Goal: Information Seeking & Learning: Learn about a topic

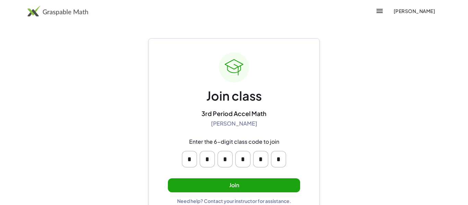
scroll to position [13, 0]
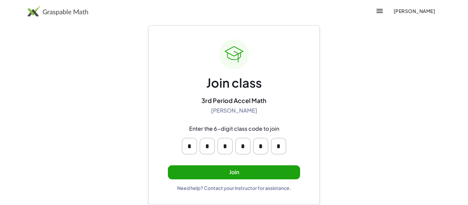
click at [196, 147] on input "*" at bounding box center [189, 146] width 15 height 16
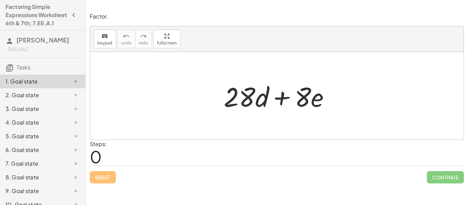
click at [299, 115] on div "+ · 28 · d + · 8 · e" at bounding box center [277, 96] width 127 height 39
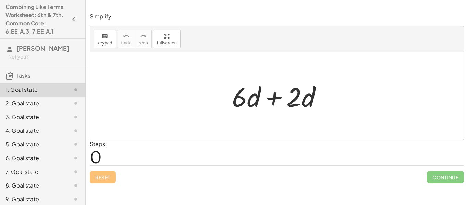
click at [186, 166] on div "Reset Continue" at bounding box center [277, 175] width 374 height 18
click at [183, 155] on div "Steps: 0" at bounding box center [277, 152] width 374 height 25
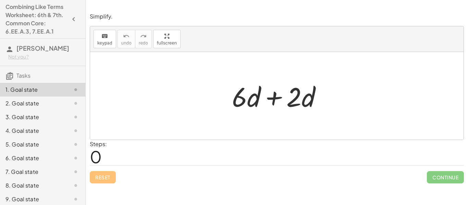
click at [436, 178] on span "Continue" at bounding box center [445, 177] width 37 height 12
click at [444, 178] on span "Continue" at bounding box center [445, 177] width 37 height 12
click at [448, 178] on span "Continue" at bounding box center [445, 177] width 37 height 12
click at [432, 148] on div "Steps: 0" at bounding box center [277, 152] width 374 height 25
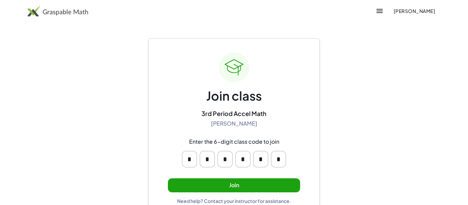
click at [276, 186] on button "Join" at bounding box center [234, 186] width 132 height 14
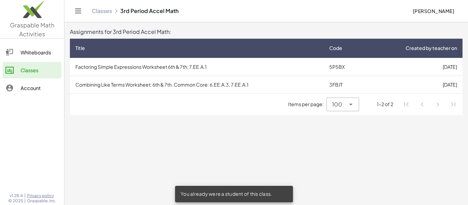
click at [359, 110] on div "100 ***" at bounding box center [343, 105] width 32 height 14
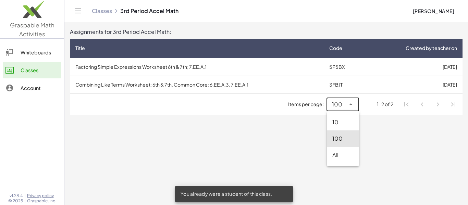
click at [408, 164] on main "Assignments for 3rd Period Accel Math: Title Code Created by teacher on Factori…" at bounding box center [266, 102] width 404 height 205
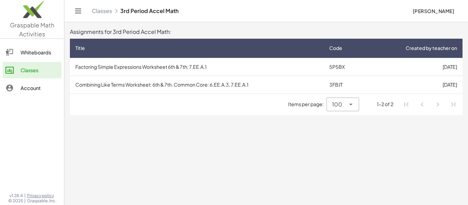
click at [222, 84] on td "Combining Like Terms Worksheet: 6th & 7th. Common Core: 6.EE.A.3, 7.EE.A.1" at bounding box center [197, 85] width 254 height 18
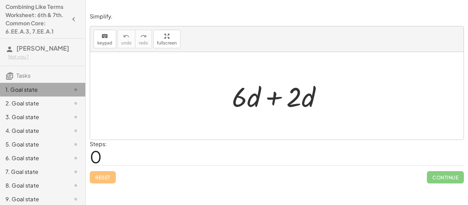
click at [74, 88] on icon at bounding box center [76, 90] width 8 height 8
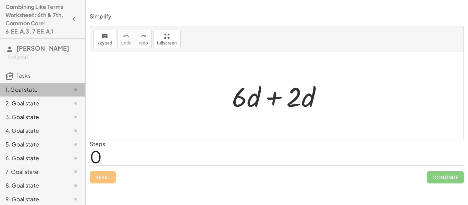
click at [74, 88] on icon at bounding box center [76, 90] width 8 height 8
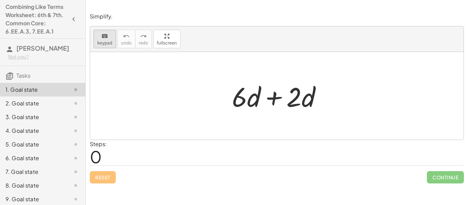
click at [104, 33] on icon "keyboard" at bounding box center [104, 36] width 7 height 8
click at [229, 118] on div at bounding box center [277, 96] width 374 height 88
click at [246, 98] on div at bounding box center [280, 95] width 102 height 35
drag, startPoint x: 254, startPoint y: 90, endPoint x: 251, endPoint y: 112, distance: 21.7
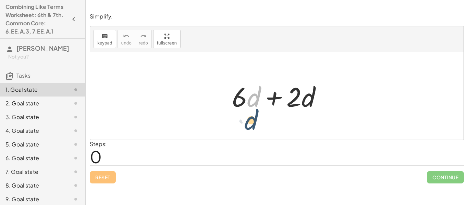
click at [251, 112] on div at bounding box center [280, 95] width 102 height 35
drag, startPoint x: 258, startPoint y: 99, endPoint x: 252, endPoint y: 131, distance: 32.7
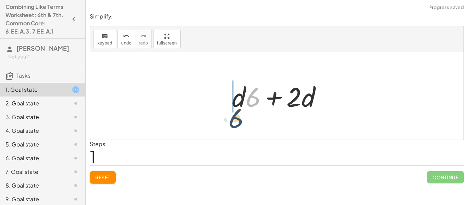
drag, startPoint x: 253, startPoint y: 98, endPoint x: 234, endPoint y: 119, distance: 28.2
click at [261, 97] on div at bounding box center [280, 95] width 102 height 35
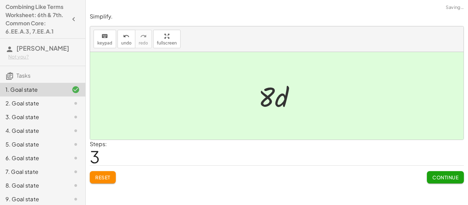
click at [447, 180] on span "Continue" at bounding box center [446, 177] width 26 height 6
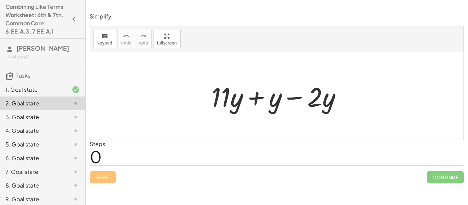
click at [275, 93] on div at bounding box center [279, 95] width 143 height 35
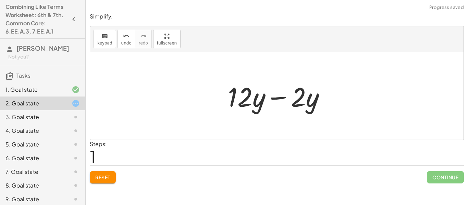
click at [275, 93] on div at bounding box center [280, 95] width 110 height 35
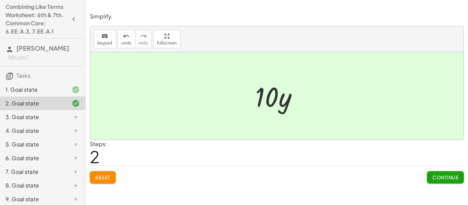
click at [275, 93] on div at bounding box center [279, 95] width 55 height 35
click at [443, 182] on button "Continue" at bounding box center [445, 177] width 37 height 12
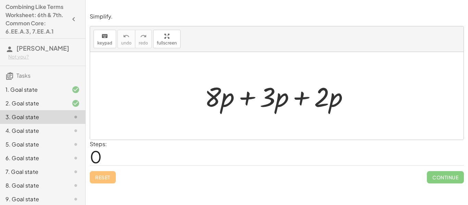
click at [394, 112] on div at bounding box center [277, 96] width 374 height 88
click at [342, 100] on div at bounding box center [279, 95] width 157 height 35
click at [227, 94] on div at bounding box center [279, 95] width 157 height 35
click at [229, 96] on div at bounding box center [279, 95] width 157 height 35
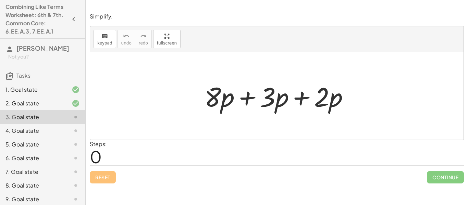
click at [243, 97] on div at bounding box center [279, 95] width 157 height 35
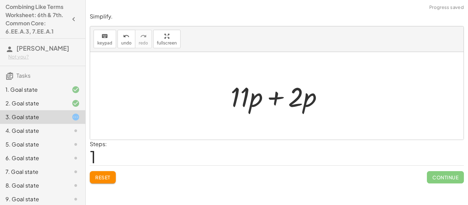
click at [273, 98] on div at bounding box center [279, 95] width 105 height 35
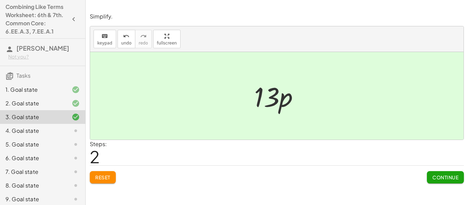
click at [273, 98] on div at bounding box center [279, 95] width 57 height 35
click at [445, 175] on span "Continue" at bounding box center [446, 177] width 26 height 6
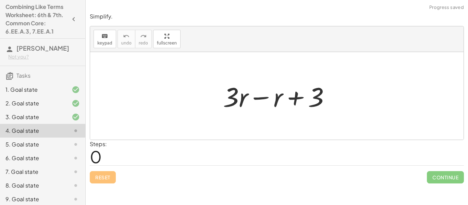
click at [256, 99] on div at bounding box center [280, 95] width 120 height 35
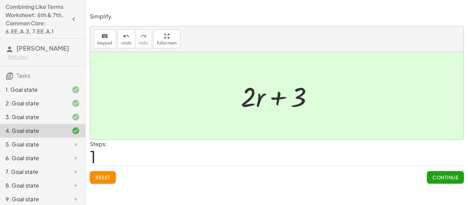
click at [441, 176] on span "Continue" at bounding box center [446, 177] width 26 height 6
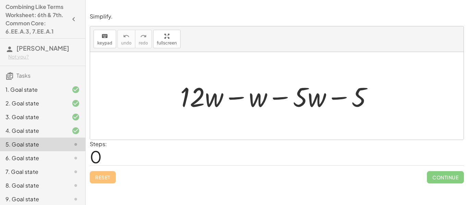
click at [238, 97] on div at bounding box center [279, 95] width 205 height 35
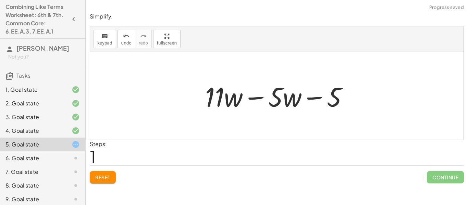
click at [237, 97] on div at bounding box center [279, 95] width 155 height 35
click at [248, 98] on div at bounding box center [279, 95] width 155 height 35
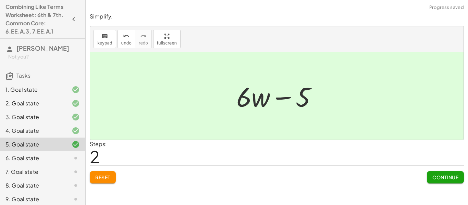
click at [437, 180] on span "Continue" at bounding box center [446, 177] width 26 height 6
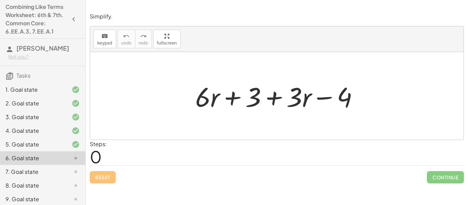
click at [241, 95] on div at bounding box center [279, 95] width 175 height 35
click at [240, 98] on div at bounding box center [279, 95] width 175 height 35
click at [274, 98] on div at bounding box center [279, 95] width 175 height 35
click at [215, 99] on div at bounding box center [279, 95] width 175 height 35
click at [216, 100] on div at bounding box center [279, 95] width 175 height 35
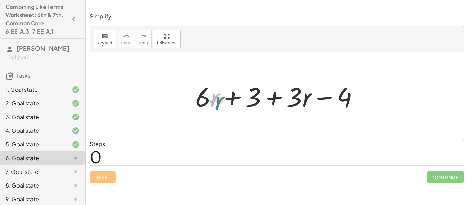
drag, startPoint x: 216, startPoint y: 100, endPoint x: 219, endPoint y: 101, distance: 3.7
click at [219, 101] on div at bounding box center [279, 95] width 175 height 35
drag, startPoint x: 305, startPoint y: 101, endPoint x: 259, endPoint y: 103, distance: 46.0
click at [259, 103] on div at bounding box center [279, 95] width 175 height 35
click at [304, 95] on div at bounding box center [279, 95] width 175 height 35
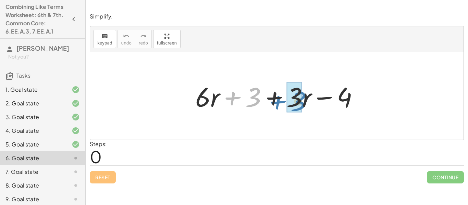
drag, startPoint x: 248, startPoint y: 96, endPoint x: 293, endPoint y: 100, distance: 45.4
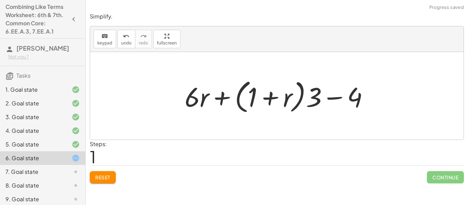
click at [226, 100] on div at bounding box center [279, 95] width 196 height 39
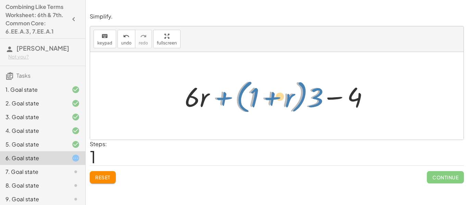
click at [220, 95] on div at bounding box center [279, 95] width 196 height 39
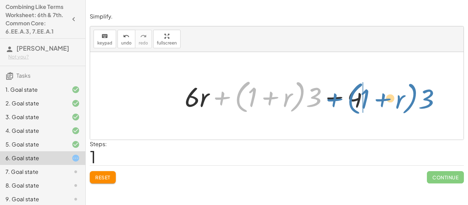
drag, startPoint x: 220, startPoint y: 97, endPoint x: 333, endPoint y: 98, distance: 112.4
click at [333, 98] on div at bounding box center [279, 95] width 196 height 39
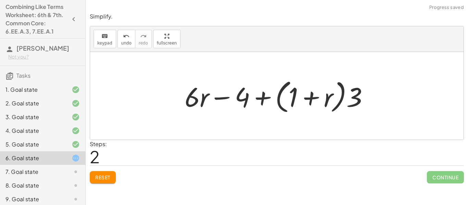
click at [226, 98] on div at bounding box center [279, 95] width 196 height 39
drag, startPoint x: 203, startPoint y: 97, endPoint x: 396, endPoint y: 98, distance: 193.0
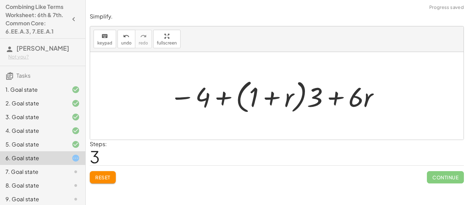
click at [279, 99] on div at bounding box center [274, 95] width 217 height 39
click at [110, 177] on span "Reset" at bounding box center [102, 177] width 15 height 6
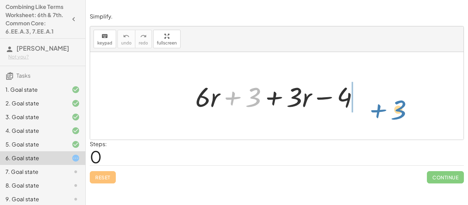
drag, startPoint x: 258, startPoint y: 91, endPoint x: 397, endPoint y: 98, distance: 139.0
click at [397, 98] on div "+ 3 + · 6 · r + 3 + · 3 · r − 4" at bounding box center [277, 96] width 374 height 88
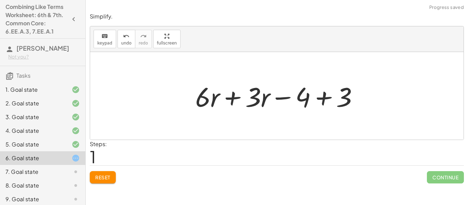
click at [241, 101] on div at bounding box center [279, 95] width 175 height 35
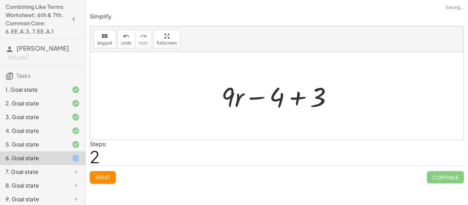
click at [293, 99] on div at bounding box center [279, 95] width 123 height 35
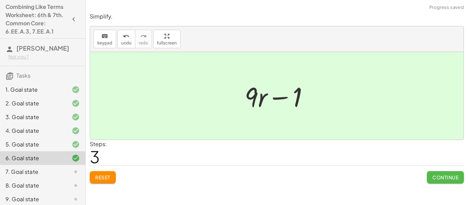
click at [448, 181] on button "Continue" at bounding box center [445, 177] width 37 height 12
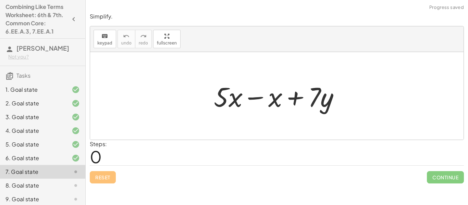
click at [250, 93] on div at bounding box center [279, 95] width 138 height 35
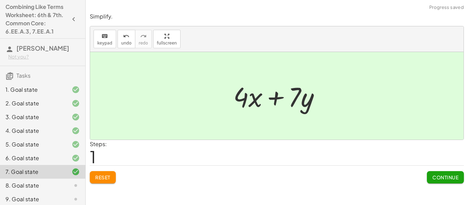
click at [444, 174] on button "Continue" at bounding box center [445, 177] width 37 height 12
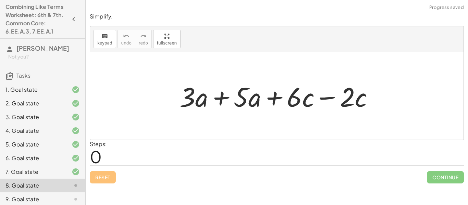
click at [216, 104] on div at bounding box center [279, 95] width 206 height 35
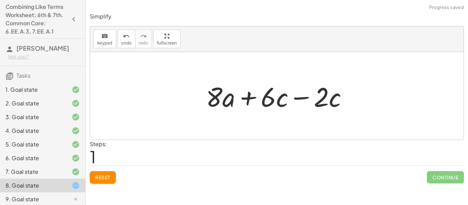
click at [311, 83] on div at bounding box center [280, 95] width 154 height 35
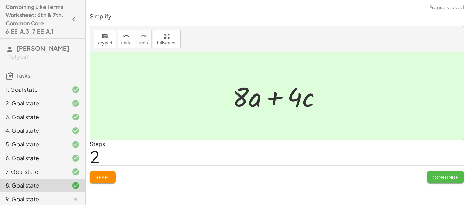
click at [444, 183] on button "Continue" at bounding box center [445, 177] width 37 height 12
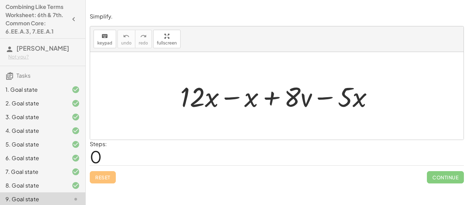
click at [228, 98] on div at bounding box center [279, 95] width 205 height 35
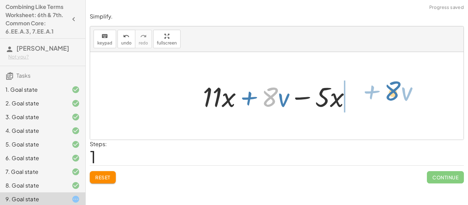
drag, startPoint x: 273, startPoint y: 99, endPoint x: 392, endPoint y: 90, distance: 118.9
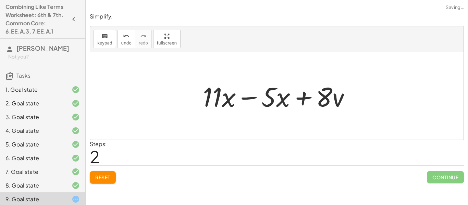
click at [275, 102] on div at bounding box center [279, 95] width 160 height 35
click at [254, 99] on div at bounding box center [279, 95] width 160 height 35
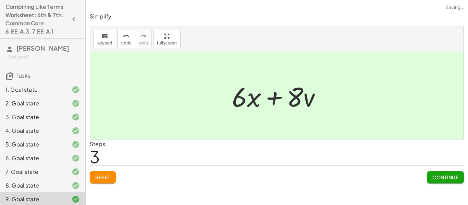
click at [435, 174] on span "Continue" at bounding box center [446, 177] width 26 height 6
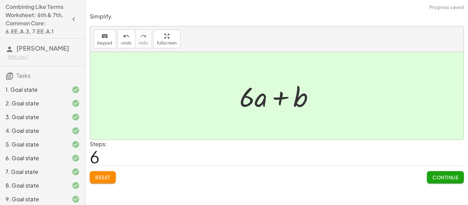
click at [447, 173] on button "Continue" at bounding box center [445, 177] width 37 height 12
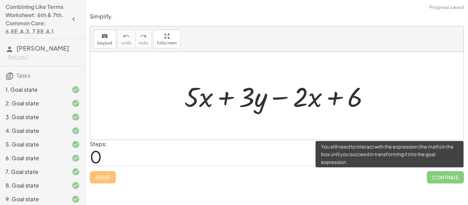
click at [88, 2] on div at bounding box center [277, 4] width 383 height 9
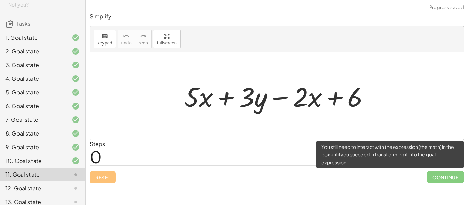
scroll to position [86, 0]
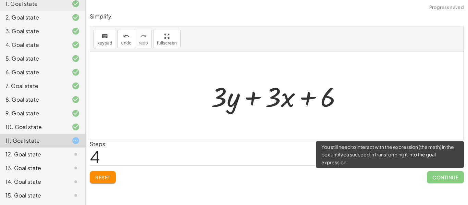
click at [460, 172] on span "Continue" at bounding box center [445, 177] width 37 height 12
click at [453, 175] on span "Continue" at bounding box center [445, 177] width 37 height 12
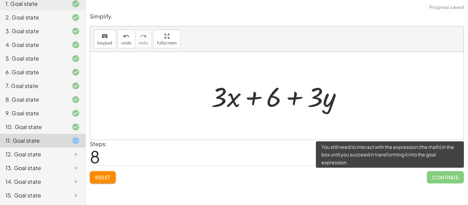
click at [460, 182] on span "Continue" at bounding box center [445, 177] width 37 height 12
click at [456, 176] on span "Continue" at bounding box center [445, 177] width 37 height 12
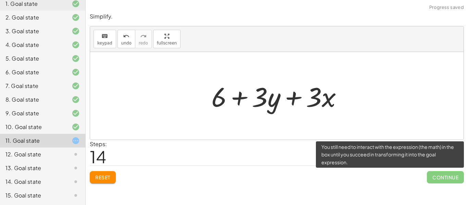
click at [445, 182] on span "Continue" at bounding box center [445, 177] width 37 height 12
click at [40, 175] on div "12. Goal state" at bounding box center [42, 182] width 85 height 14
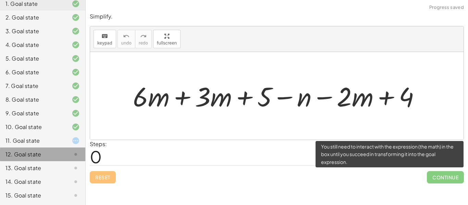
click at [32, 141] on div "11. Goal state" at bounding box center [32, 141] width 55 height 8
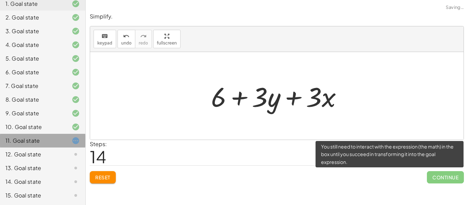
click at [98, 182] on button "Reset" at bounding box center [103, 177] width 26 height 12
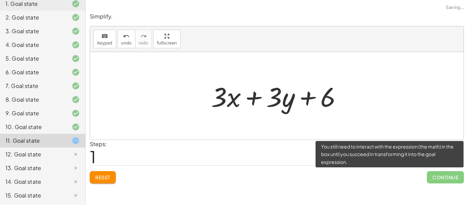
click at [97, 177] on span "Reset" at bounding box center [102, 177] width 15 height 6
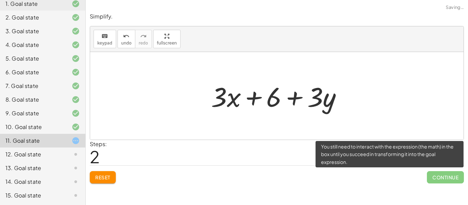
click at [448, 175] on span "Continue" at bounding box center [445, 177] width 37 height 12
click at [445, 174] on span "Continue" at bounding box center [445, 177] width 37 height 12
click at [440, 177] on span "Continue" at bounding box center [445, 177] width 37 height 12
click at [99, 181] on button "Reset" at bounding box center [103, 177] width 26 height 12
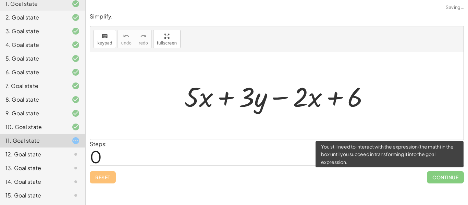
click at [100, 183] on div "Reset Continue" at bounding box center [277, 175] width 374 height 18
click at [0, 0] on div "Simplify. keyboard keypad undo undo redo redo fullscreen + · 5 · x + · 3 · y − …" at bounding box center [0, 0] width 0 height 0
click at [98, 182] on div "Reset Continue" at bounding box center [277, 175] width 374 height 18
click at [40, 139] on div "11. Goal state" at bounding box center [32, 141] width 55 height 8
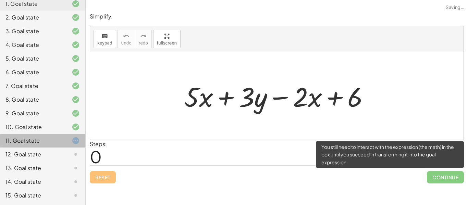
click at [33, 155] on div "12. Goal state" at bounding box center [32, 154] width 55 height 8
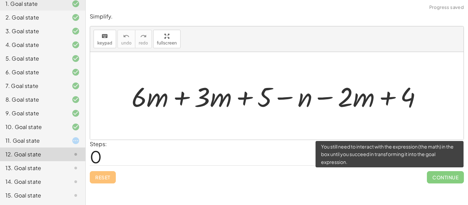
click at [13, 161] on div "11. Goal state" at bounding box center [42, 168] width 85 height 14
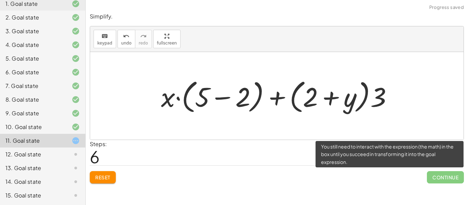
click at [458, 177] on span "Continue" at bounding box center [445, 177] width 37 height 12
click at [453, 177] on span "Continue" at bounding box center [445, 177] width 37 height 12
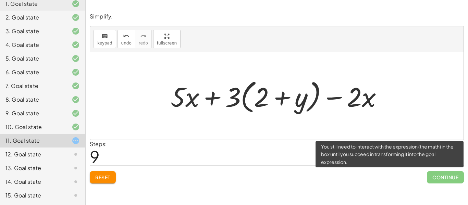
click at [0, 0] on div "Simplify. keyboard keypad undo undo redo redo fullscreen + · 5 · x + · 3 · y − …" at bounding box center [0, 0] width 0 height 0
click at [462, 180] on span "Continue" at bounding box center [445, 177] width 37 height 12
click at [459, 174] on span "Continue" at bounding box center [445, 177] width 37 height 12
click at [34, 156] on div "12. Goal state" at bounding box center [32, 154] width 55 height 8
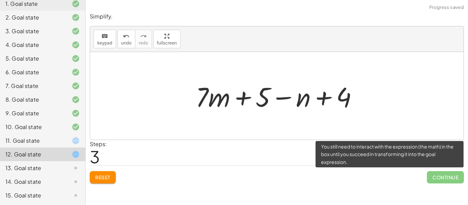
click at [26, 189] on div "13. Goal state" at bounding box center [42, 196] width 85 height 14
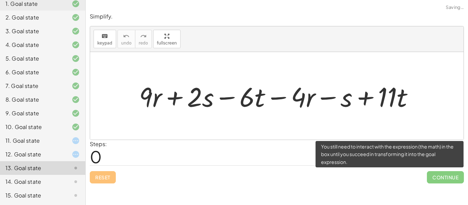
click at [21, 175] on div "12. Goal state" at bounding box center [42, 182] width 85 height 14
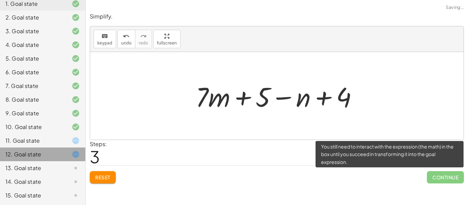
click at [14, 137] on div "11. Goal state" at bounding box center [32, 141] width 55 height 8
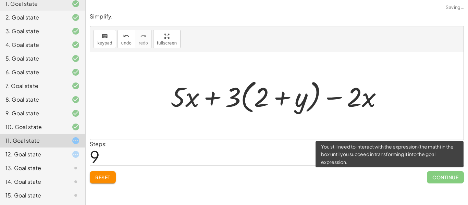
click at [19, 134] on div "11. Goal state" at bounding box center [42, 141] width 85 height 14
click at [2, 148] on div "10. Goal state" at bounding box center [42, 155] width 85 height 14
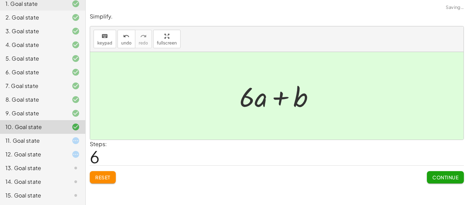
click at [23, 161] on div "11. Goal state" at bounding box center [42, 168] width 85 height 14
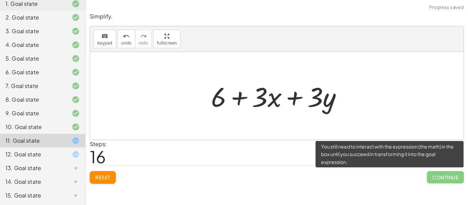
click at [100, 178] on span "Reset" at bounding box center [102, 177] width 15 height 6
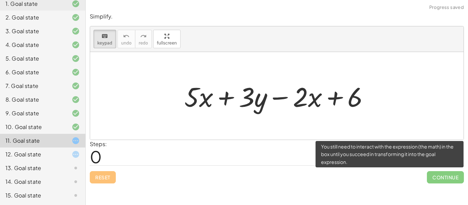
click at [27, 175] on div "12. Goal state" at bounding box center [42, 182] width 85 height 14
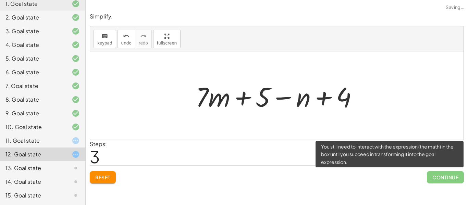
click at [16, 167] on div "13. Goal state" at bounding box center [32, 168] width 55 height 8
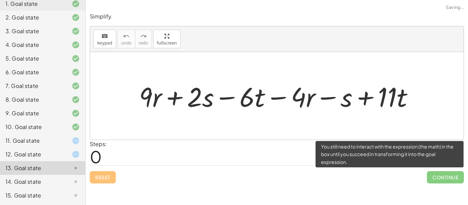
click at [21, 182] on div "14. Goal state" at bounding box center [32, 182] width 55 height 8
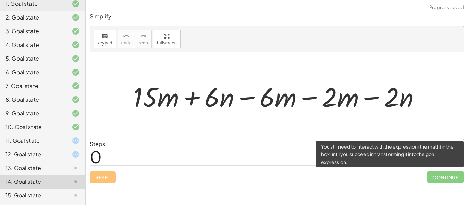
click at [24, 153] on div "12. Goal state" at bounding box center [32, 154] width 55 height 8
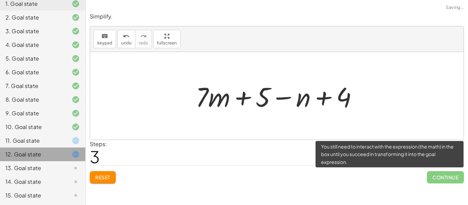
click at [23, 150] on div "12. Goal state" at bounding box center [32, 154] width 55 height 8
click at [23, 141] on div "11. Goal state" at bounding box center [32, 141] width 55 height 8
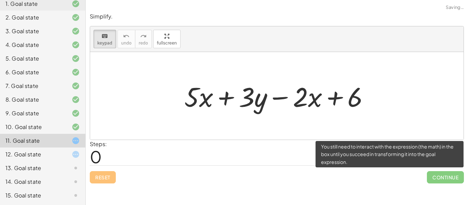
click at [12, 148] on div "10. Goal state" at bounding box center [42, 155] width 85 height 14
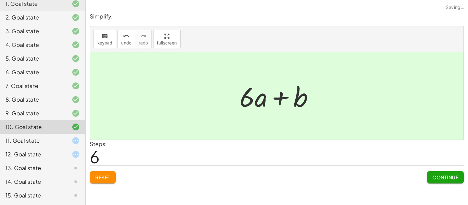
click at [14, 141] on div "11. Goal state" at bounding box center [32, 141] width 55 height 8
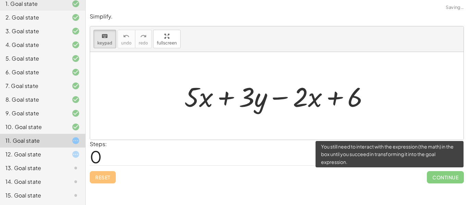
click at [108, 197] on div "Simplify. keyboard keypad undo undo redo redo fullscreen + · 6 · d + · 2 · d + …" at bounding box center [277, 102] width 383 height 205
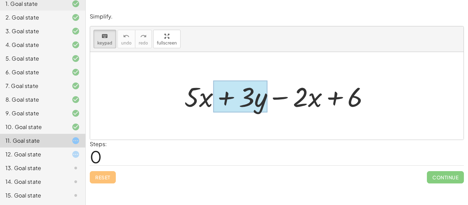
drag, startPoint x: 301, startPoint y: 90, endPoint x: 266, endPoint y: 96, distance: 35.5
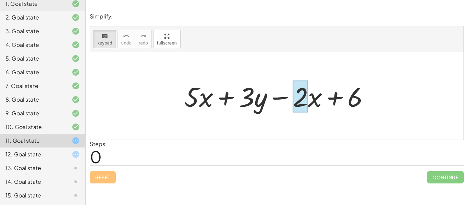
click at [301, 100] on div at bounding box center [300, 97] width 15 height 32
click at [303, 105] on div at bounding box center [300, 97] width 15 height 32
click at [300, 95] on div at bounding box center [279, 95] width 197 height 35
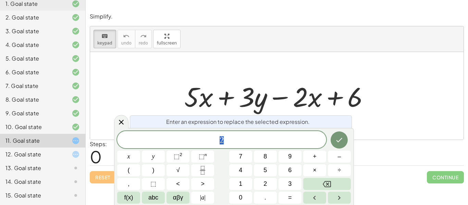
click at [306, 102] on div at bounding box center [279, 95] width 197 height 35
click at [282, 138] on span "2" at bounding box center [221, 141] width 209 height 10
click at [338, 143] on icon "Done" at bounding box center [339, 140] width 8 height 8
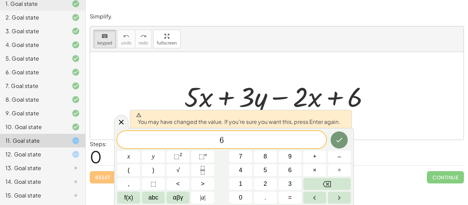
scroll to position [1, 0]
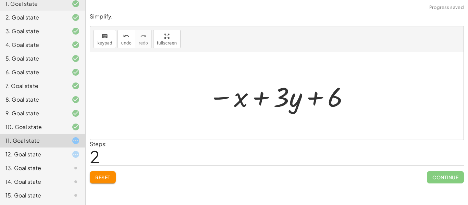
click at [451, 173] on span "Continue" at bounding box center [445, 177] width 37 height 12
click at [441, 181] on span "Continue" at bounding box center [445, 177] width 37 height 12
click at [438, 179] on span "Continue" at bounding box center [445, 177] width 37 height 12
click at [438, 175] on span "Continue" at bounding box center [445, 177] width 37 height 12
click at [437, 167] on div "Continue" at bounding box center [445, 175] width 37 height 18
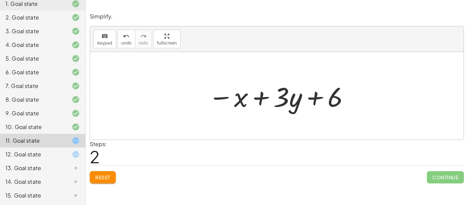
click at [422, 170] on div "Reset Continue" at bounding box center [277, 175] width 374 height 18
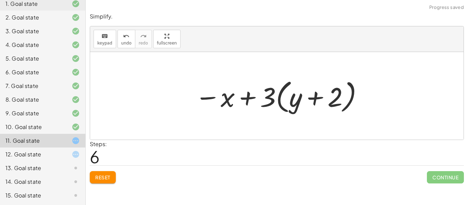
click at [110, 190] on div "Simplify. keyboard keypad undo undo redo redo fullscreen + · 6 · d + · 2 · d + …" at bounding box center [277, 102] width 383 height 205
click at [108, 183] on button "Reset" at bounding box center [103, 177] width 26 height 12
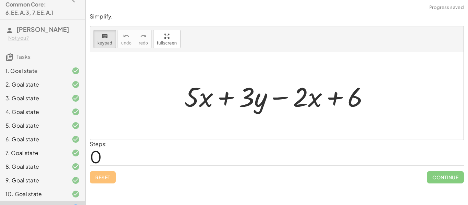
scroll to position [0, 0]
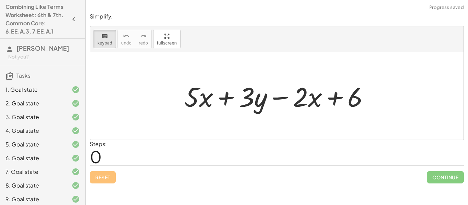
click at [61, 39] on h3 "[PERSON_NAME] Not you?" at bounding box center [42, 52] width 85 height 27
click at [59, 81] on div "1. Goal state 2. Goal state 3. Goal state 4. Goal state 5. Goal state 6. Goal s…" at bounding box center [42, 185] width 85 height 211
click at [57, 92] on div "1. Goal state" at bounding box center [32, 90] width 55 height 8
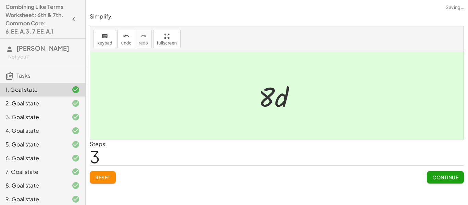
click at [65, 124] on div "2. Goal state" at bounding box center [42, 131] width 85 height 14
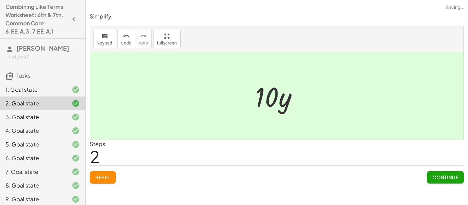
click at [64, 130] on div at bounding box center [70, 131] width 19 height 8
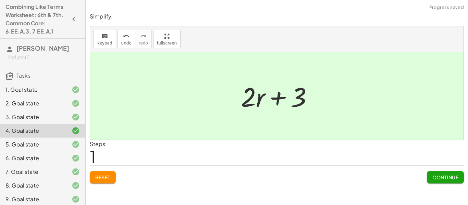
click at [58, 141] on div "5. Goal state" at bounding box center [32, 145] width 55 height 8
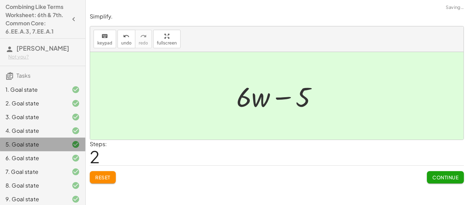
click at [58, 156] on div "6. Goal state" at bounding box center [32, 158] width 55 height 8
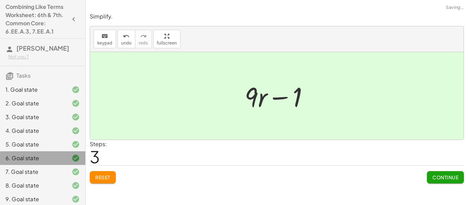
click at [57, 193] on div "7. Goal state" at bounding box center [42, 200] width 85 height 14
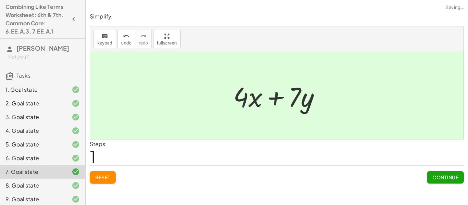
click at [57, 183] on div "8. Goal state" at bounding box center [32, 186] width 55 height 8
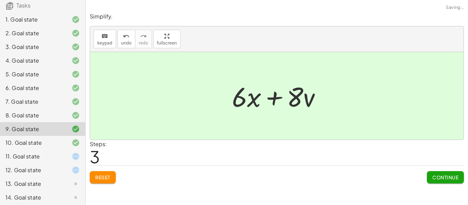
scroll to position [71, 0]
click at [74, 144] on icon at bounding box center [76, 142] width 8 height 8
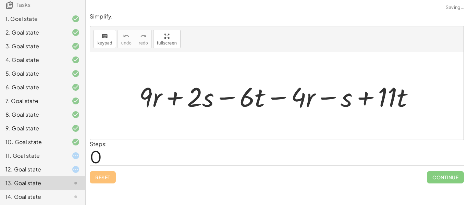
click at [67, 177] on div "11. Goal state" at bounding box center [42, 184] width 85 height 14
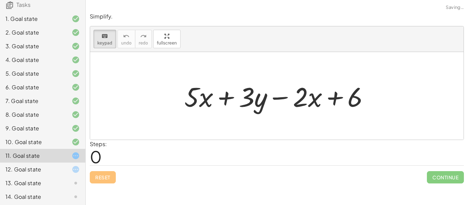
click at [69, 163] on div "10. Goal state" at bounding box center [42, 170] width 85 height 14
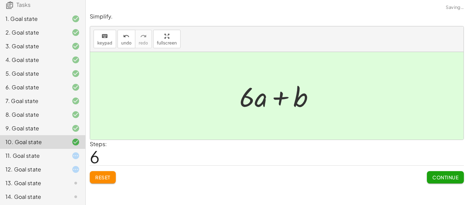
click at [64, 156] on div at bounding box center [70, 156] width 19 height 8
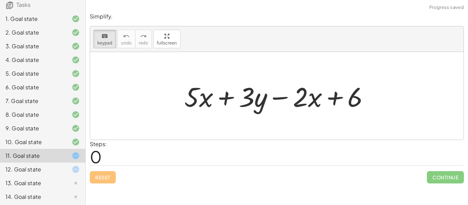
click at [65, 133] on div at bounding box center [70, 128] width 19 height 8
click at [70, 118] on div at bounding box center [70, 115] width 19 height 8
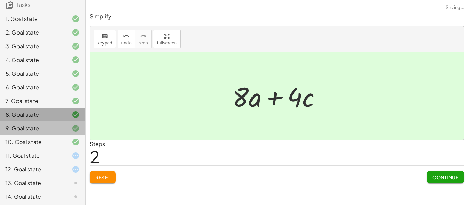
click at [74, 108] on div "6. Goal state" at bounding box center [42, 115] width 85 height 14
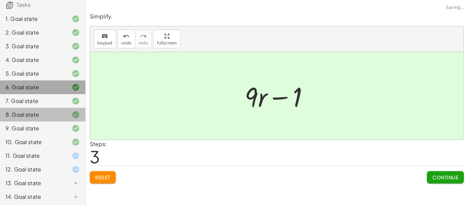
click at [76, 77] on icon at bounding box center [76, 74] width 8 height 8
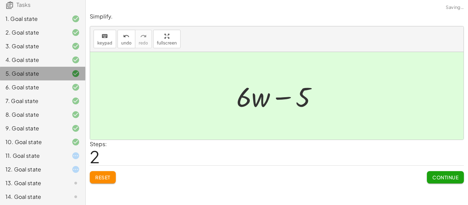
click at [81, 72] on div "5. Goal state" at bounding box center [42, 74] width 85 height 14
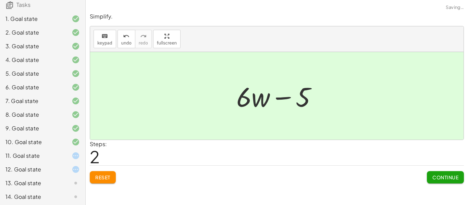
click at [61, 159] on div at bounding box center [70, 156] width 19 height 8
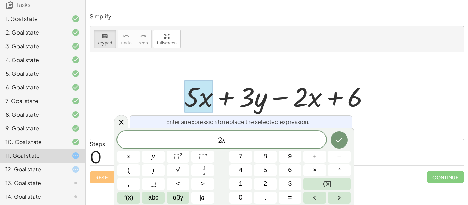
scroll to position [2, 0]
click at [341, 135] on button "Done" at bounding box center [339, 140] width 17 height 17
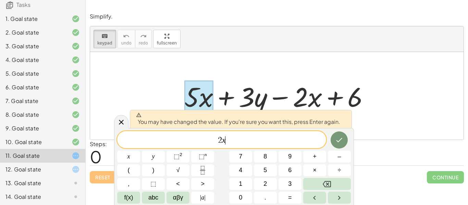
click at [342, 141] on icon "Done" at bounding box center [339, 140] width 8 height 8
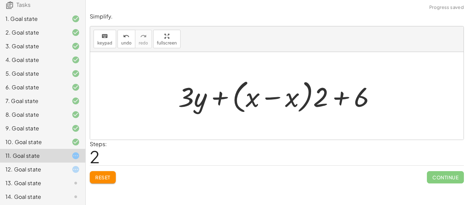
click at [101, 181] on button "Reset" at bounding box center [103, 177] width 26 height 12
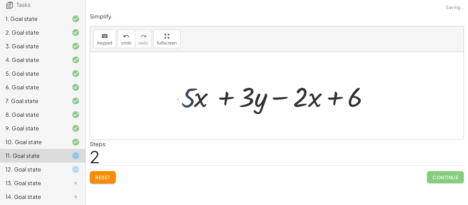
click at [107, 177] on span "Reset" at bounding box center [102, 177] width 15 height 6
click at [31, 139] on div "10. Goal state" at bounding box center [32, 142] width 55 height 8
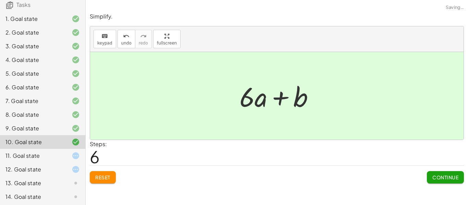
click at [32, 157] on div "11. Goal state" at bounding box center [32, 156] width 55 height 8
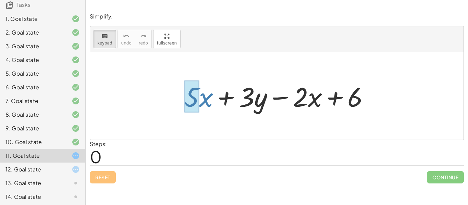
click at [195, 105] on div at bounding box center [191, 97] width 15 height 32
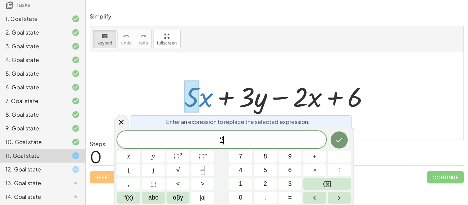
scroll to position [4, 0]
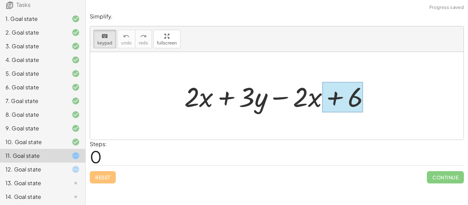
drag, startPoint x: 256, startPoint y: 102, endPoint x: 339, endPoint y: 112, distance: 84.1
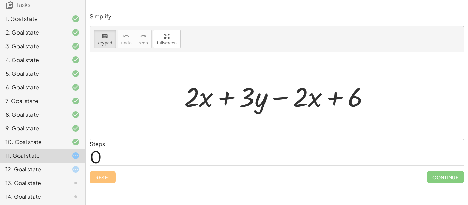
drag, startPoint x: 267, startPoint y: 99, endPoint x: 302, endPoint y: 170, distance: 79.4
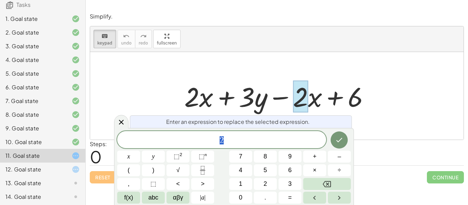
click at [316, 106] on div at bounding box center [279, 95] width 197 height 35
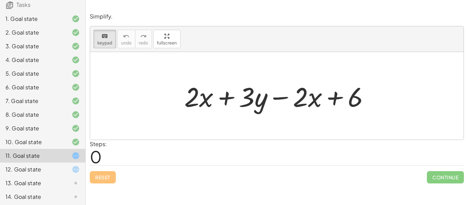
click at [310, 99] on div at bounding box center [279, 95] width 197 height 35
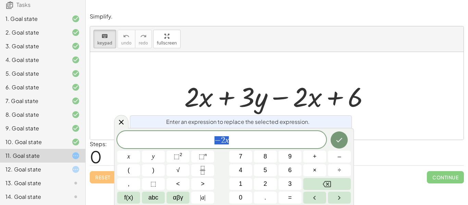
scroll to position [4, 0]
click at [340, 140] on icon "Done" at bounding box center [340, 140] width 6 height 4
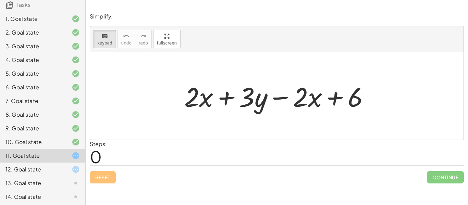
click at [251, 104] on div at bounding box center [279, 95] width 197 height 35
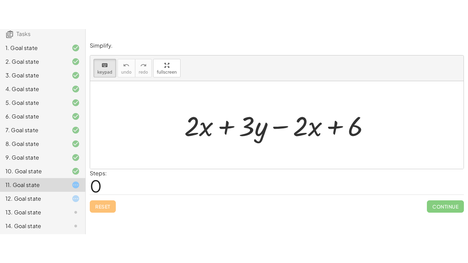
scroll to position [5, 0]
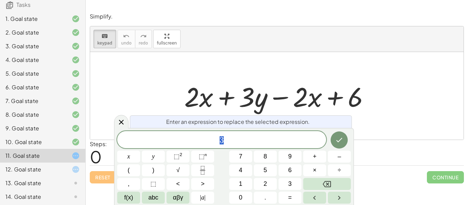
click at [343, 142] on icon "Done" at bounding box center [339, 140] width 8 height 8
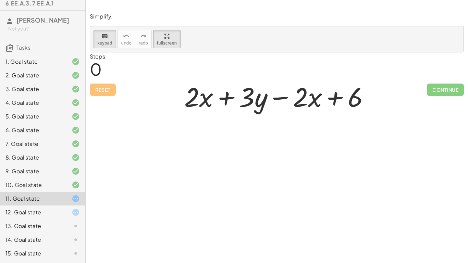
scroll to position [28, 0]
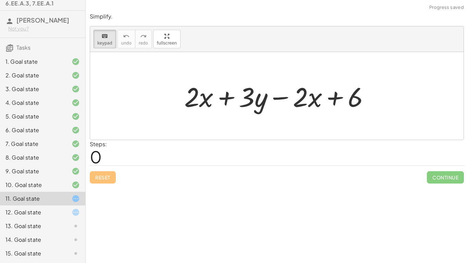
click at [196, 100] on div at bounding box center [279, 95] width 197 height 35
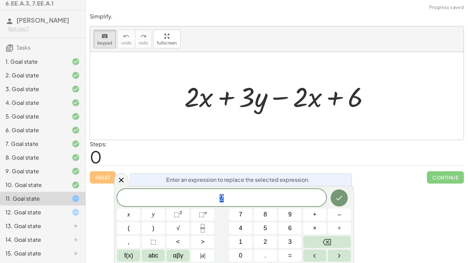
scroll to position [0, 0]
click at [344, 204] on button "Done" at bounding box center [339, 198] width 17 height 17
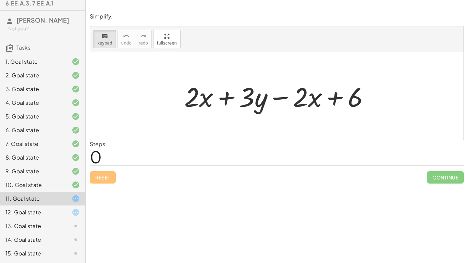
click at [193, 107] on div at bounding box center [279, 95] width 197 height 35
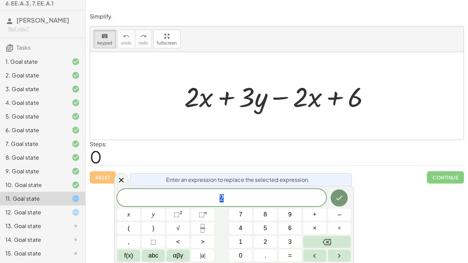
scroll to position [1, 0]
click at [202, 102] on div at bounding box center [279, 95] width 197 height 35
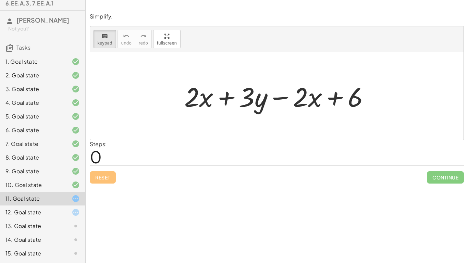
click at [451, 181] on span "Continue" at bounding box center [445, 177] width 37 height 12
click at [204, 99] on div at bounding box center [279, 95] width 197 height 35
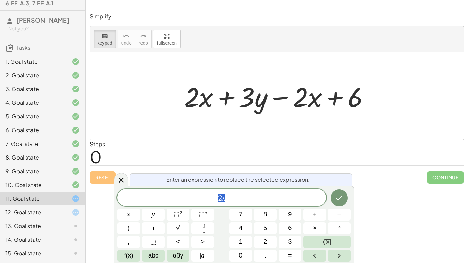
scroll to position [1, 0]
click at [341, 199] on icon "Done" at bounding box center [339, 198] width 8 height 8
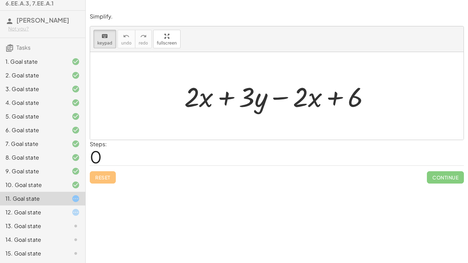
click at [72, 205] on div "10. Goal state" at bounding box center [42, 213] width 85 height 14
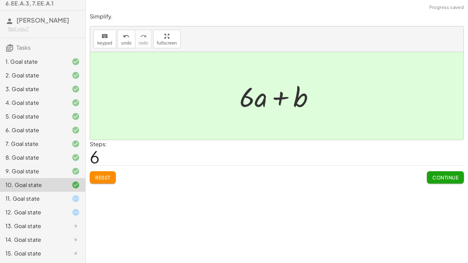
click at [77, 197] on icon at bounding box center [76, 199] width 8 height 8
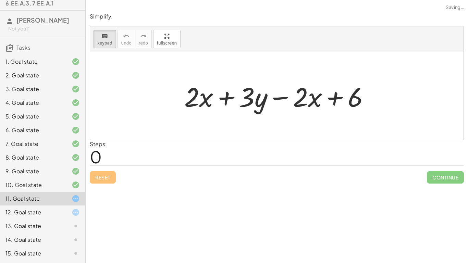
click at [193, 101] on div at bounding box center [279, 95] width 197 height 35
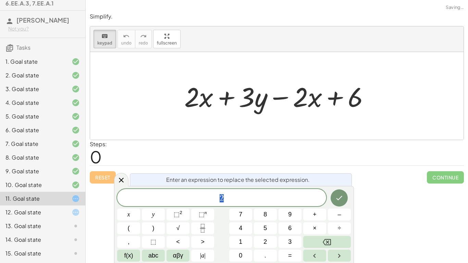
click at [207, 97] on div at bounding box center [279, 95] width 197 height 35
click at [119, 182] on icon at bounding box center [121, 180] width 8 height 8
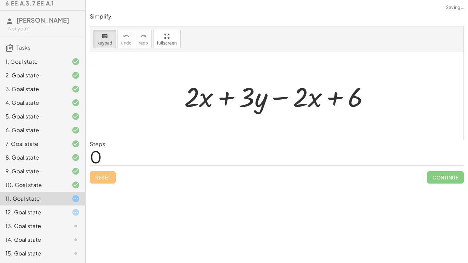
click at [246, 103] on div at bounding box center [279, 95] width 197 height 35
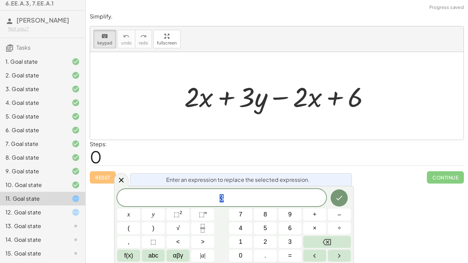
click at [302, 105] on div at bounding box center [279, 95] width 197 height 35
click at [372, 100] on div at bounding box center [279, 95] width 197 height 35
click at [376, 98] on div at bounding box center [279, 95] width 197 height 35
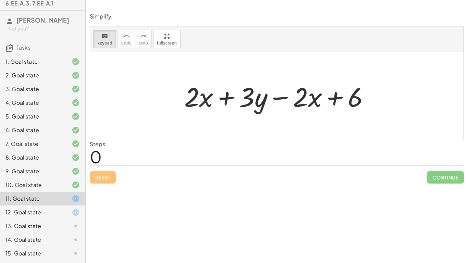
click at [451, 179] on span "Continue" at bounding box center [445, 177] width 37 height 12
click at [458, 180] on span "Continue" at bounding box center [445, 177] width 37 height 12
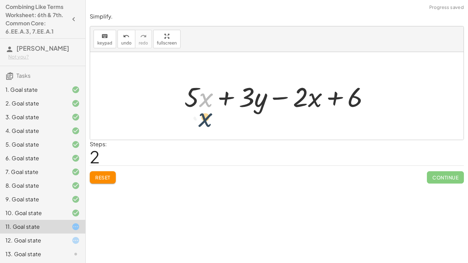
drag, startPoint x: 201, startPoint y: 98, endPoint x: 201, endPoint y: 120, distance: 21.6
click at [201, 120] on div "+ · 5 · x + · 3 · y − · 2 · x + 6 + · x · 5 + · 3 · y − · 2 · x + 6 · x + · 5 ·…" at bounding box center [277, 96] width 374 height 88
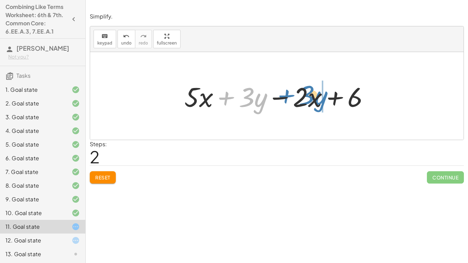
drag, startPoint x: 227, startPoint y: 95, endPoint x: 290, endPoint y: 94, distance: 62.4
click at [290, 94] on div at bounding box center [279, 95] width 197 height 35
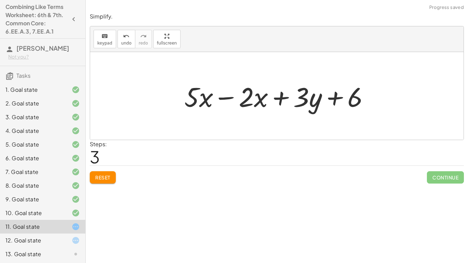
click at [221, 97] on div at bounding box center [279, 95] width 197 height 35
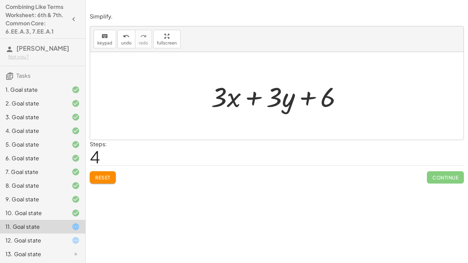
click at [226, 95] on div at bounding box center [280, 95] width 144 height 35
click at [223, 94] on div at bounding box center [280, 95] width 144 height 35
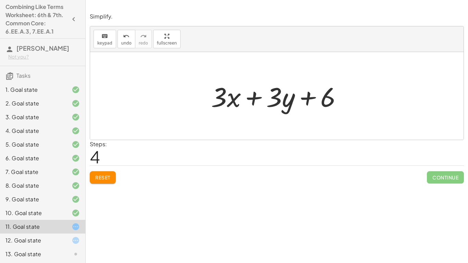
click at [223, 94] on div at bounding box center [280, 95] width 144 height 35
click at [119, 98] on div "+ · 5 · x + · 3 · y − · 2 · x + 6 + · x · 5 + · 3 · y − · 2 · x + 6 + · 5 · x +…" at bounding box center [277, 96] width 374 height 88
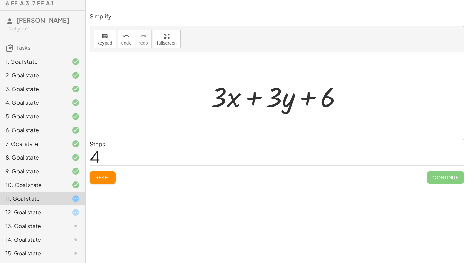
click at [10, 19] on icon at bounding box center [9, 21] width 8 height 8
